Goal: Entertainment & Leisure: Consume media (video, audio)

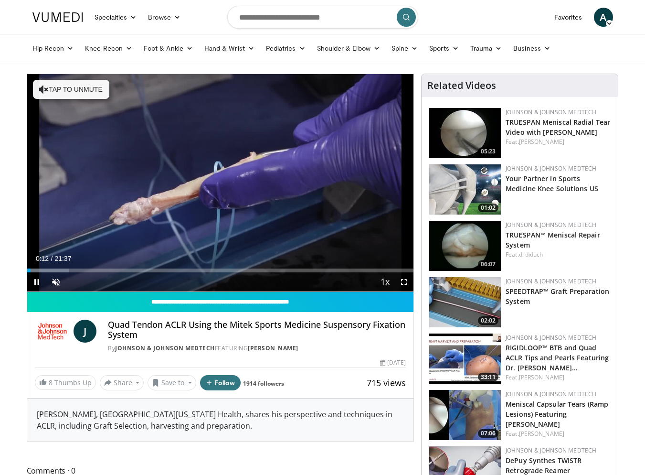
click at [405, 281] on video-js "**********" at bounding box center [220, 183] width 387 height 218
click at [405, 283] on span "Video Player" at bounding box center [404, 281] width 19 height 19
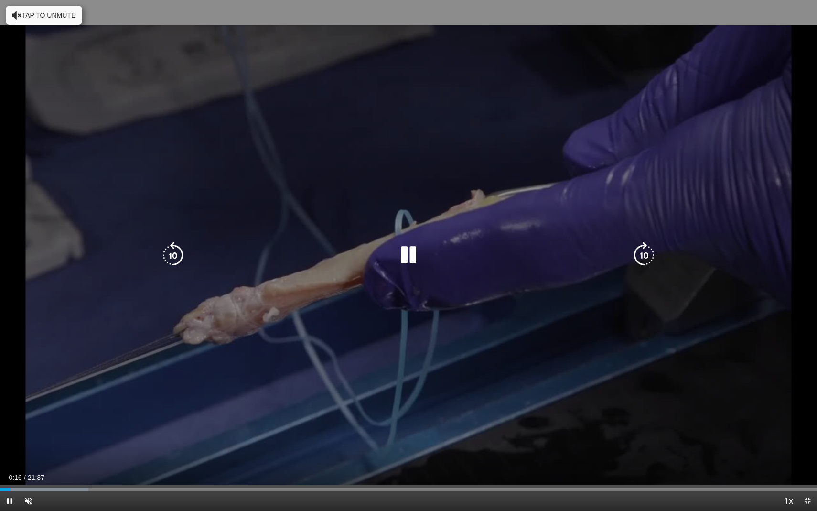
click at [49, 10] on button "Tap to unmute" at bounding box center [44, 15] width 76 height 19
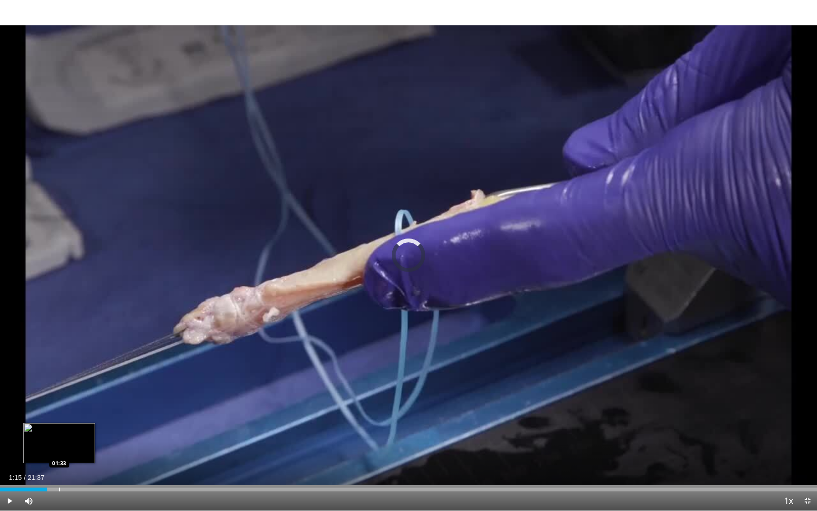
drag, startPoint x: 15, startPoint y: 490, endPoint x: 60, endPoint y: 490, distance: 44.9
click at [60, 474] on div "Progress Bar" at bounding box center [59, 489] width 1 height 4
click at [100, 474] on div "Progress Bar" at bounding box center [100, 489] width 1 height 4
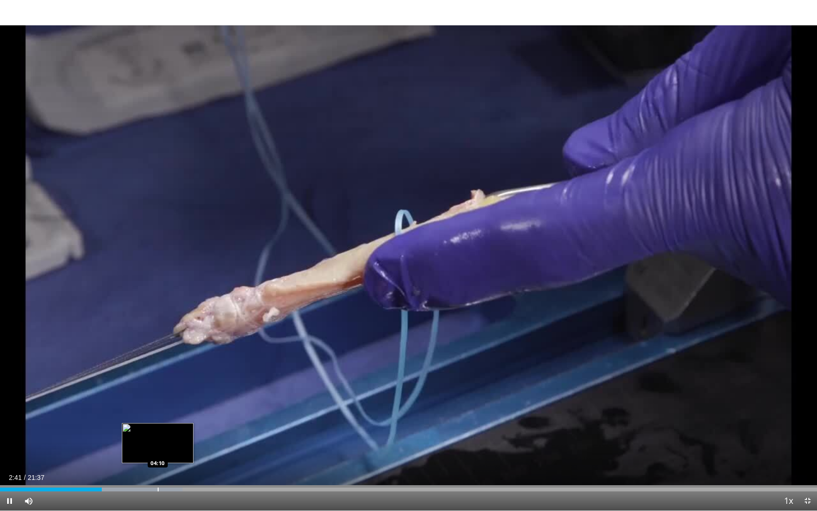
click at [158, 474] on video-js "**********" at bounding box center [408, 255] width 817 height 511
click at [153, 474] on div "Progress Bar" at bounding box center [153, 489] width 1 height 4
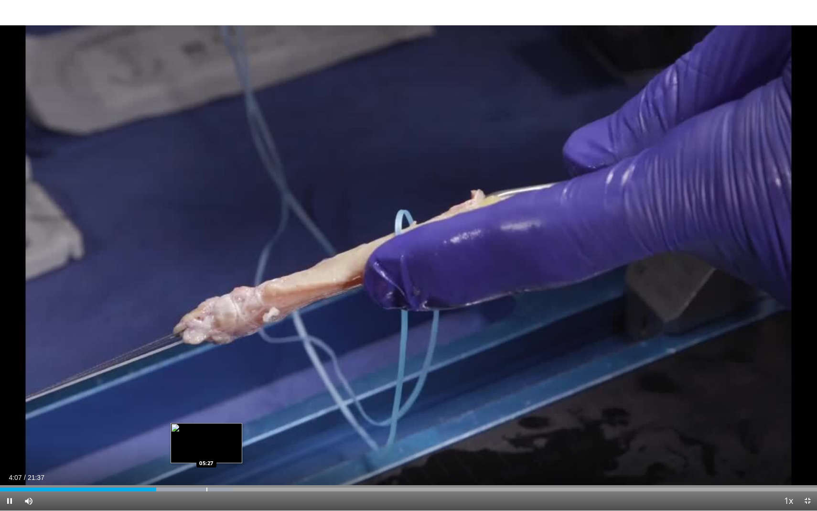
click at [206, 474] on div "Progress Bar" at bounding box center [206, 489] width 1 height 4
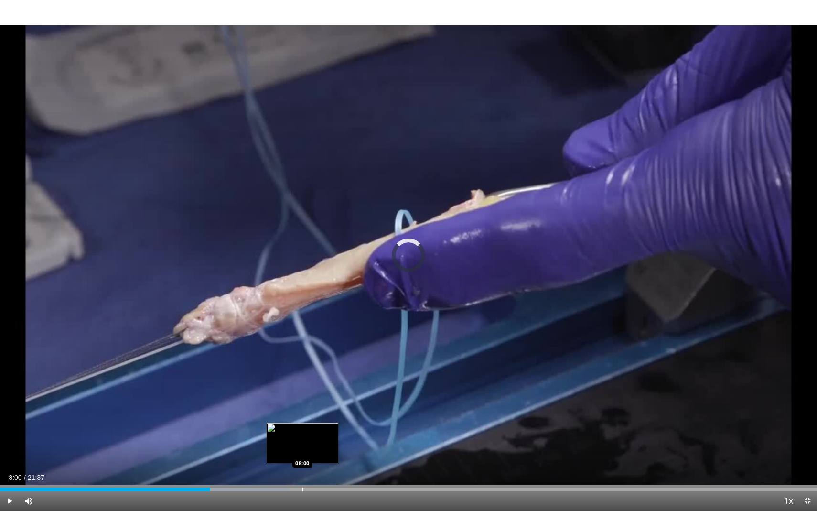
click at [302, 474] on div "Loaded : 35.44% 05:34 08:00" at bounding box center [408, 486] width 817 height 9
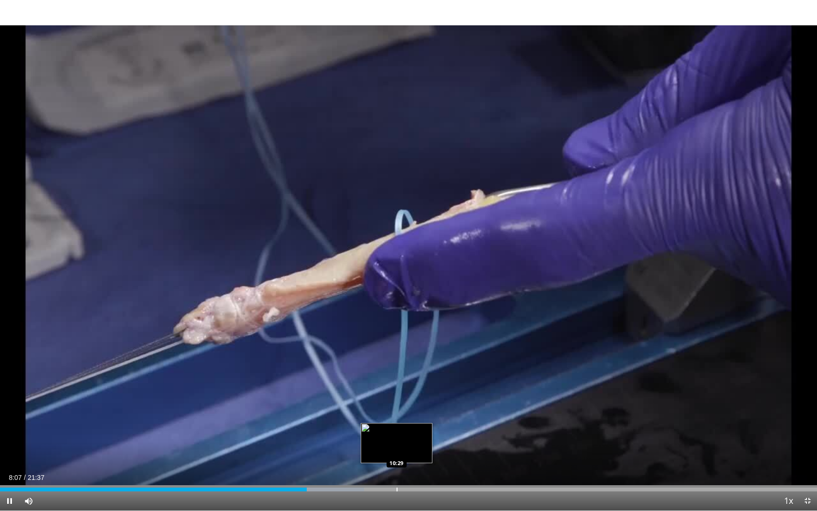
click at [397, 474] on div "Loaded : 44.58% 08:07 10:29" at bounding box center [408, 486] width 817 height 9
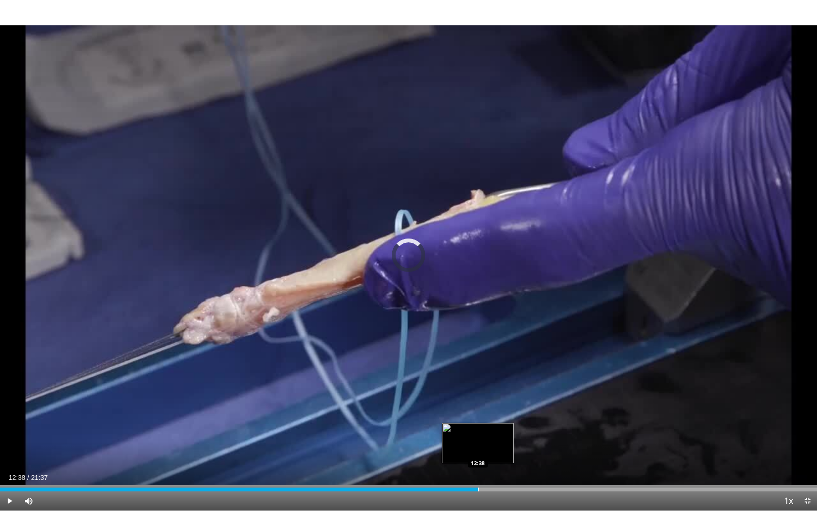
click at [478, 474] on div "Progress Bar" at bounding box center [478, 489] width 1 height 4
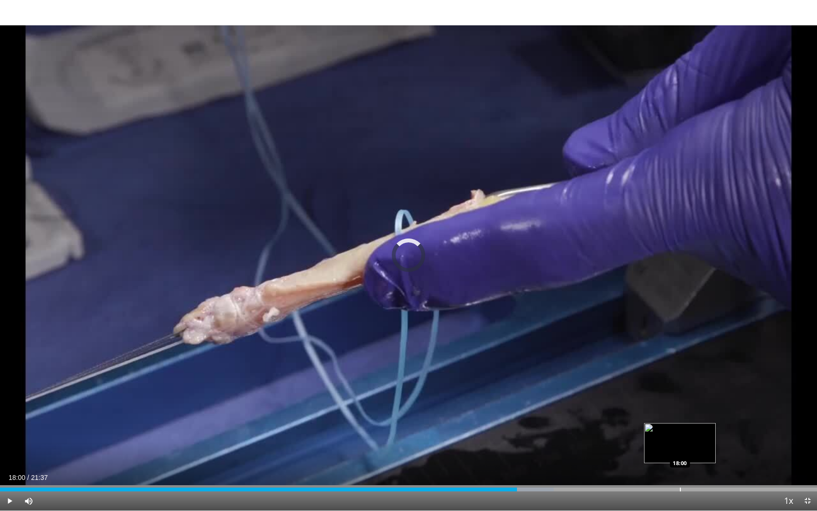
click at [645, 474] on div "Loaded : 67.80% 18:00 18:00" at bounding box center [408, 486] width 817 height 9
click at [645, 474] on div "Progress Bar" at bounding box center [653, 489] width 1 height 4
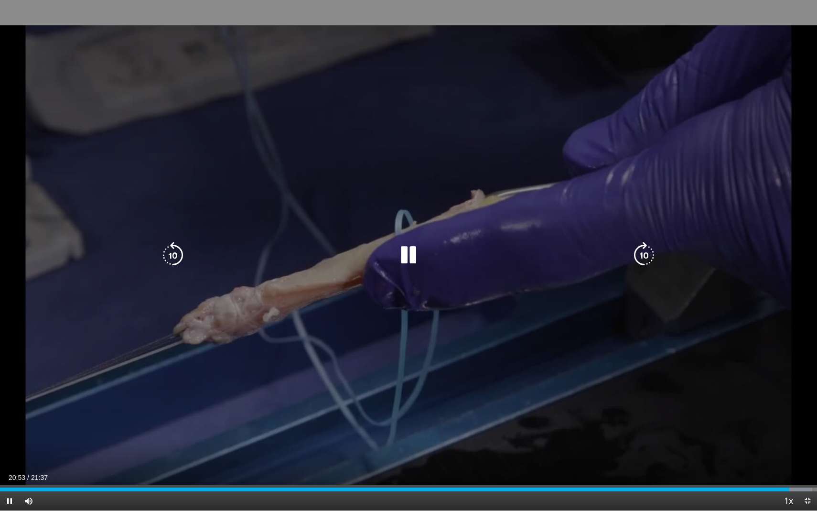
click at [414, 254] on icon "Video Player" at bounding box center [408, 255] width 27 height 27
